Goal: Task Accomplishment & Management: Manage account settings

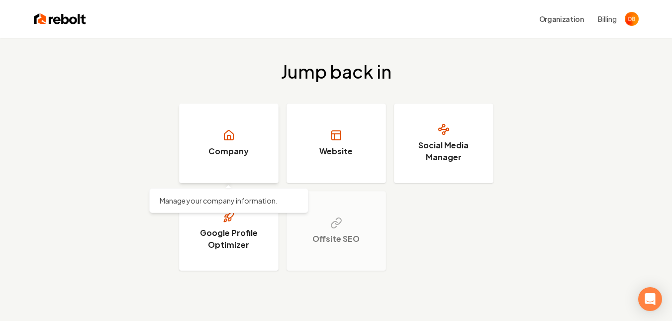
click at [237, 142] on link "Company" at bounding box center [229, 144] width 100 height 80
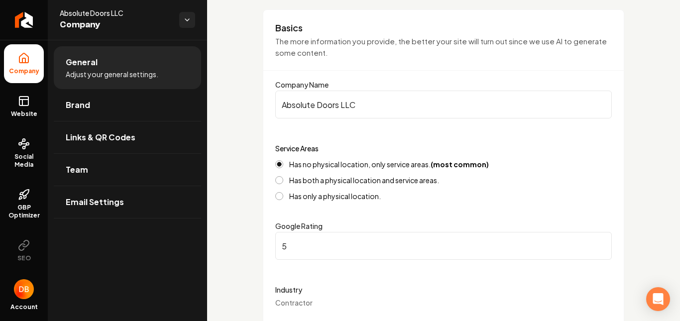
scroll to position [100, 0]
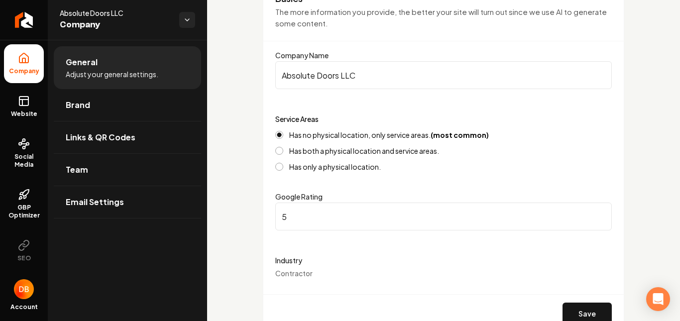
click at [279, 150] on button "Has both a physical location and service areas." at bounding box center [279, 151] width 8 height 8
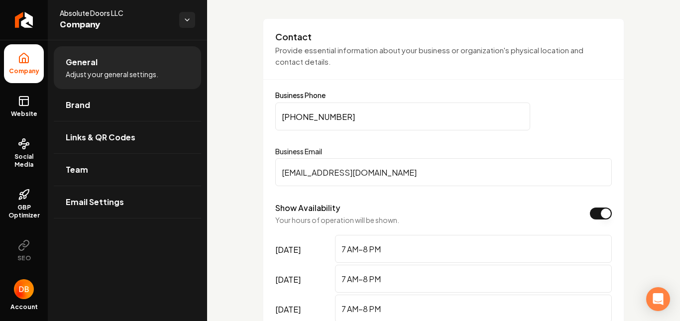
scroll to position [348, 0]
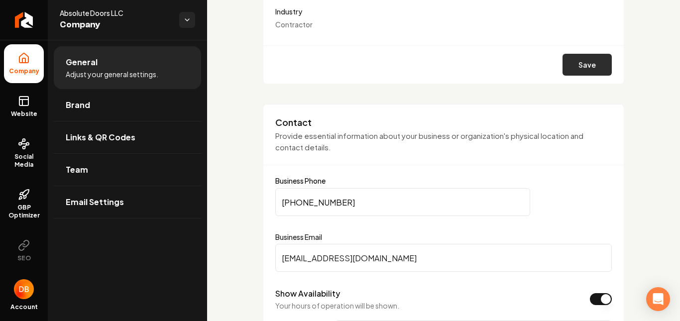
click at [580, 64] on button "Save" at bounding box center [586, 65] width 49 height 22
click at [126, 107] on link "Brand" at bounding box center [127, 105] width 147 height 32
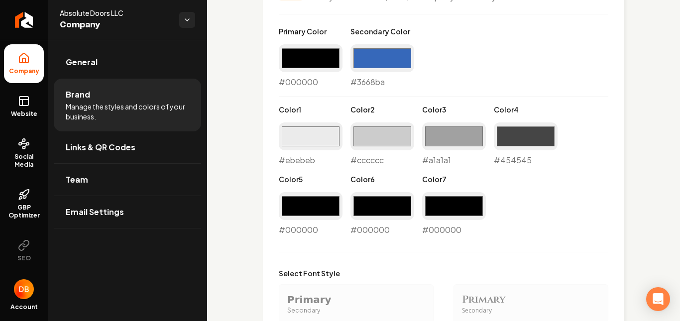
scroll to position [783, 0]
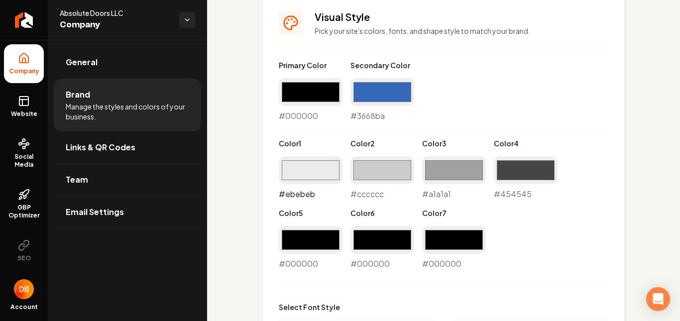
click at [301, 170] on input "#ebebeb" at bounding box center [311, 170] width 64 height 28
click at [412, 211] on label "Color 6" at bounding box center [382, 213] width 64 height 10
click at [317, 240] on input "#000000" at bounding box center [311, 240] width 64 height 28
type input "#ffffff"
click at [437, 120] on div "Primary Color #000000 #000000 Secondary Color #3668ba #3668ba Color 1 #ebebeb #…" at bounding box center [443, 165] width 329 height 210
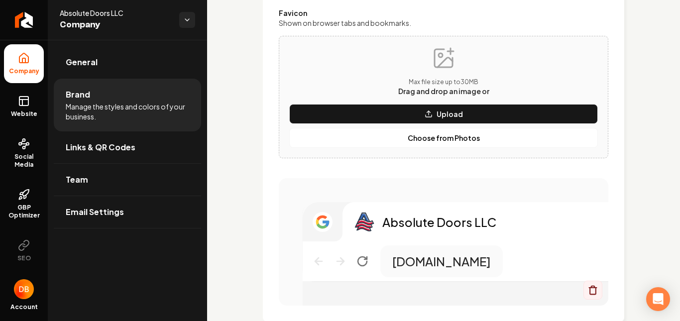
scroll to position [440, 0]
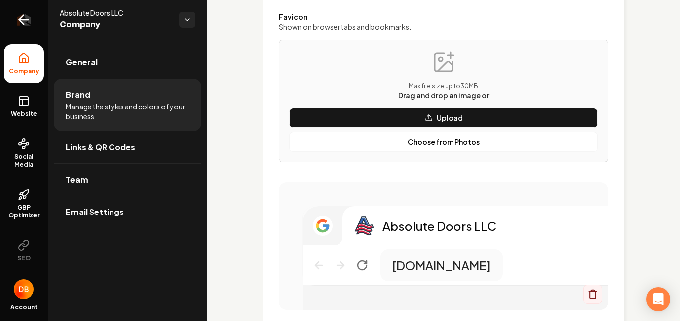
click at [18, 18] on icon "Return to dashboard" at bounding box center [24, 20] width 16 height 16
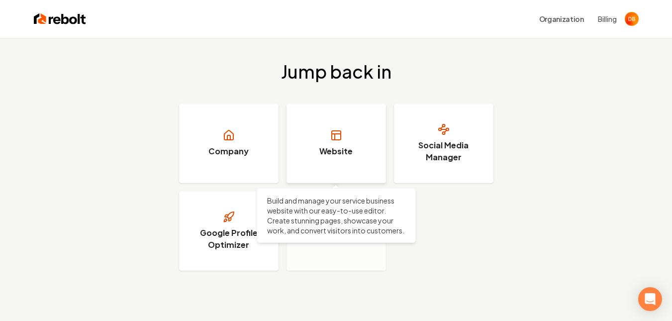
click at [333, 150] on h3 "Website" at bounding box center [335, 151] width 33 height 12
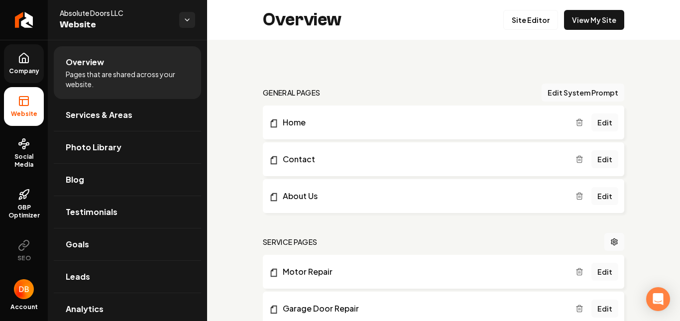
click at [27, 64] on link "Company" at bounding box center [24, 63] width 40 height 39
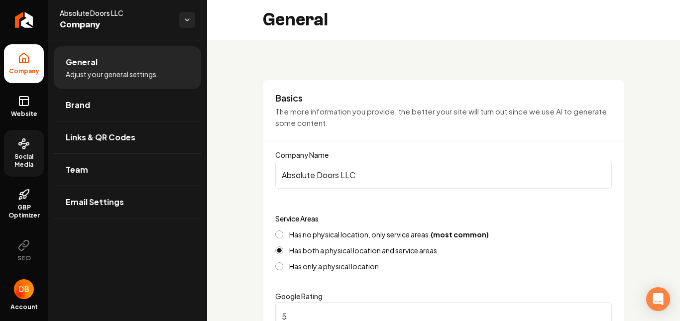
click at [21, 154] on span "Social Media" at bounding box center [24, 161] width 40 height 16
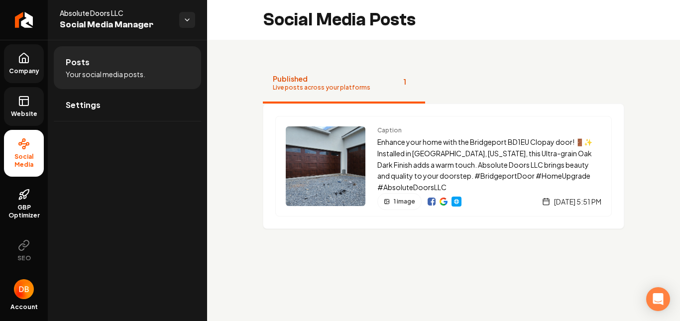
click at [21, 103] on icon at bounding box center [24, 101] width 12 height 12
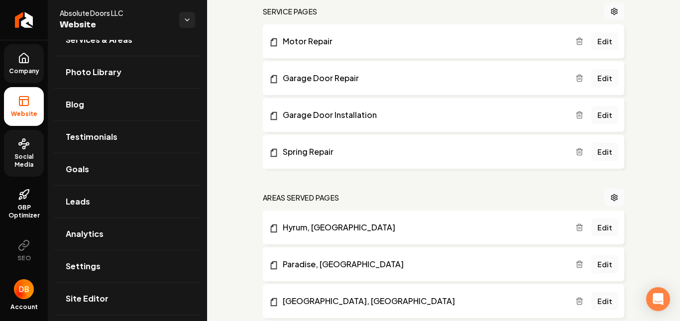
scroll to position [232, 0]
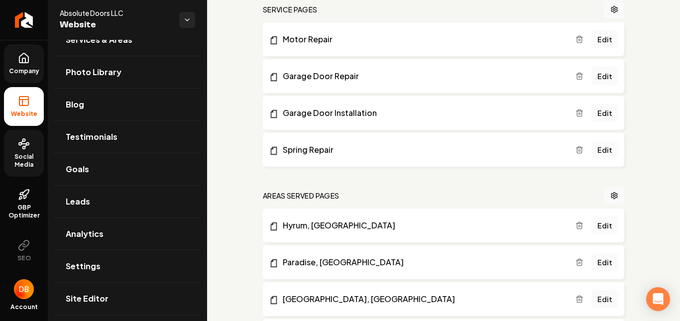
click at [598, 151] on link "Edit" at bounding box center [604, 150] width 27 height 18
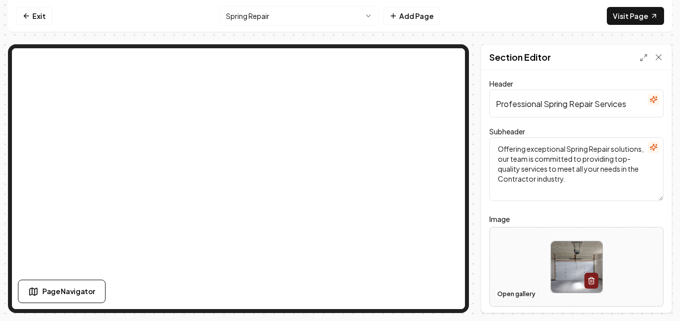
click at [518, 294] on button "Open gallery" at bounding box center [516, 294] width 45 height 16
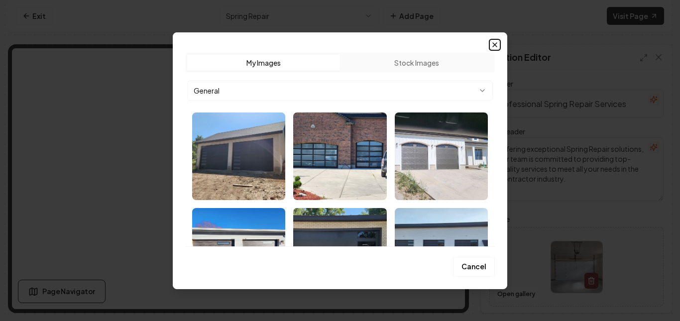
click at [493, 43] on icon "button" at bounding box center [495, 45] width 4 height 4
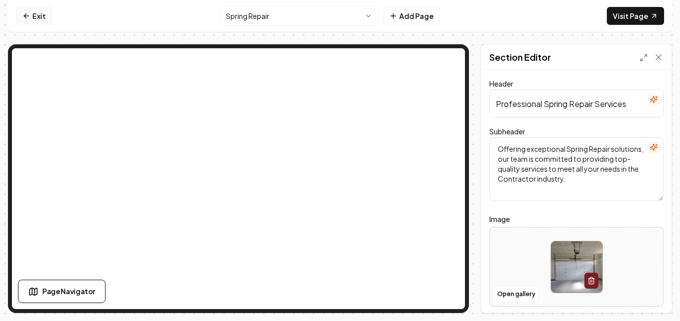
click at [27, 14] on icon at bounding box center [26, 16] width 8 height 8
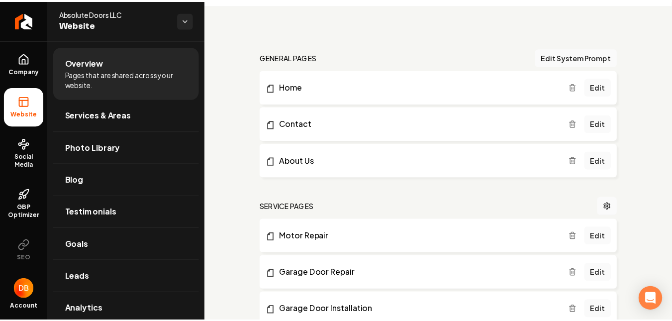
scroll to position [35, 0]
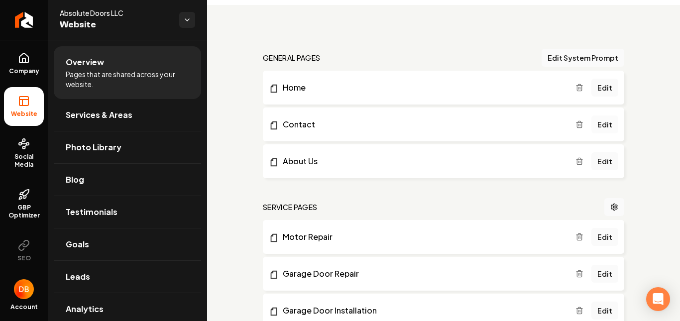
click at [601, 125] on link "Edit" at bounding box center [604, 124] width 27 height 18
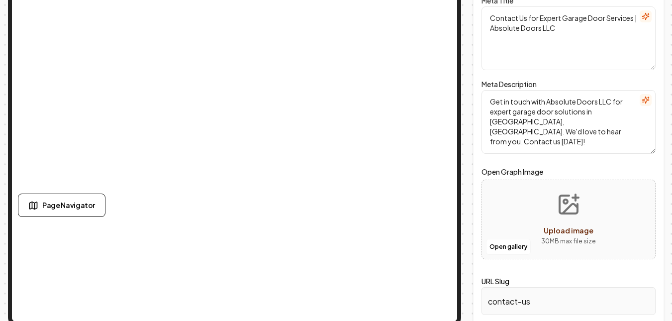
scroll to position [91, 0]
